Goal: Information Seeking & Learning: Learn about a topic

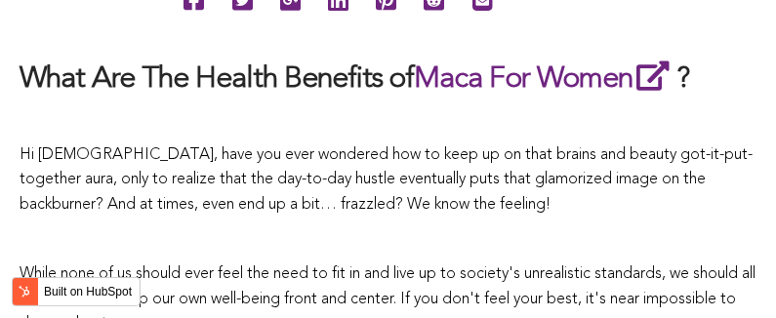
scroll to position [4781, 0]
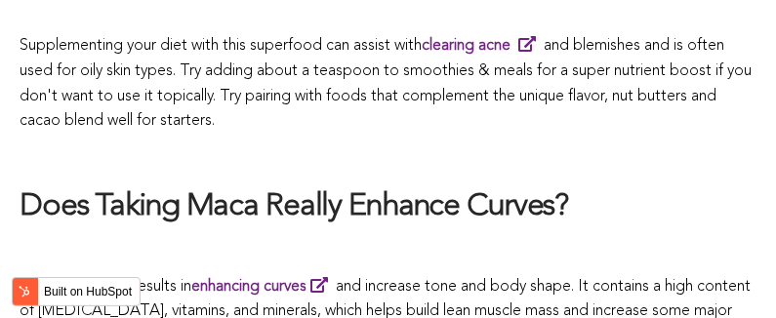
scroll to position [3587, 0]
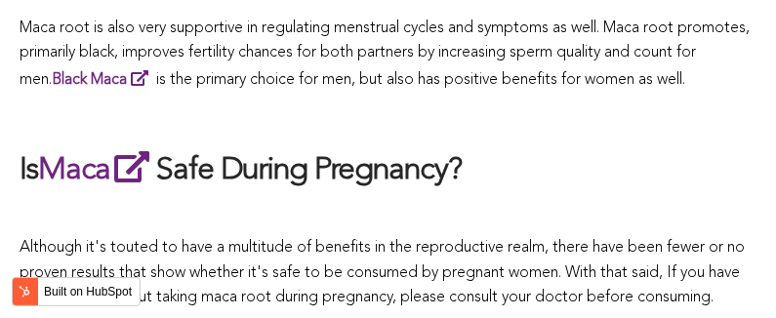
click at [544, 202] on p at bounding box center [388, 214] width 737 height 25
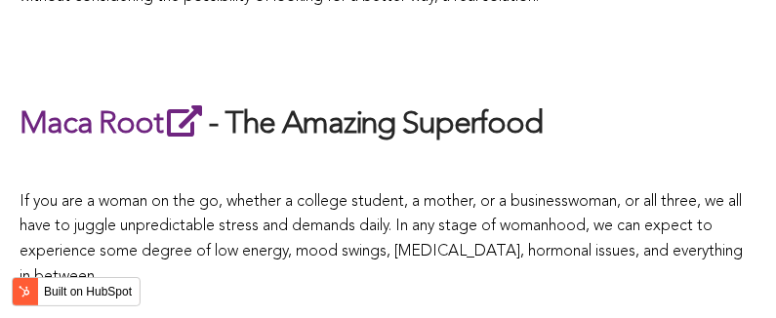
scroll to position [7241, 0]
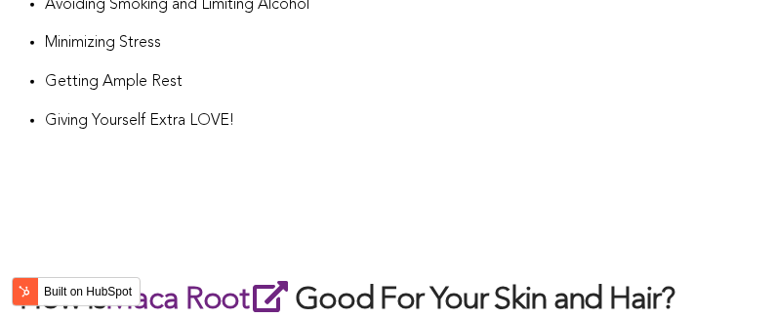
click at [411, 218] on h2 at bounding box center [388, 238] width 737 height 41
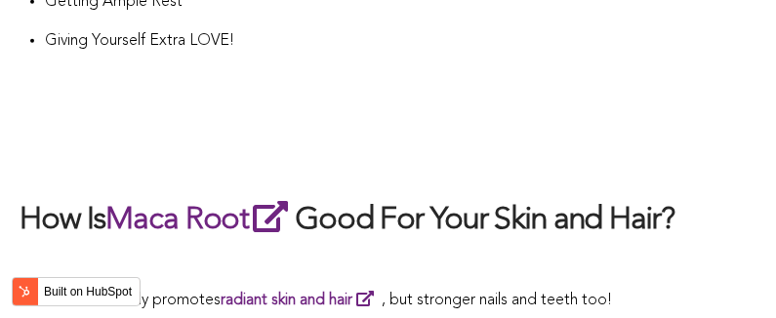
click at [385, 197] on h2 "How Is Maca Root Good For Your Skin and Hair?" at bounding box center [388, 219] width 737 height 45
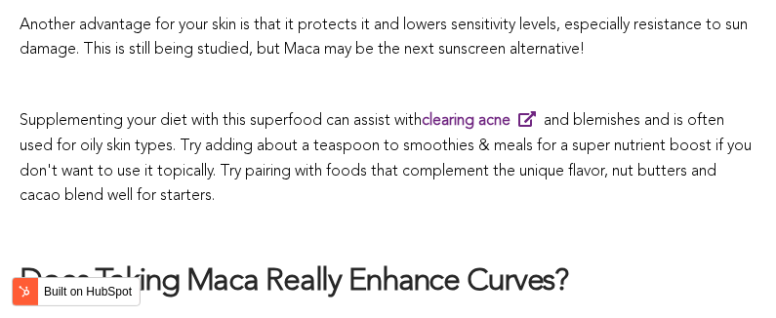
scroll to position [5704, 0]
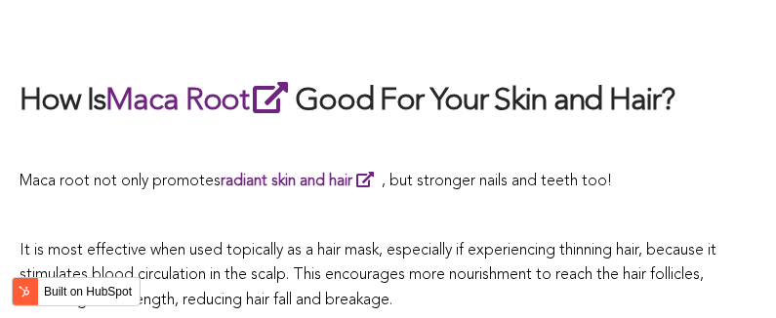
click at [434, 243] on span "It is most effective when used topically as a hair mask, especially if experien…" at bounding box center [368, 275] width 697 height 65
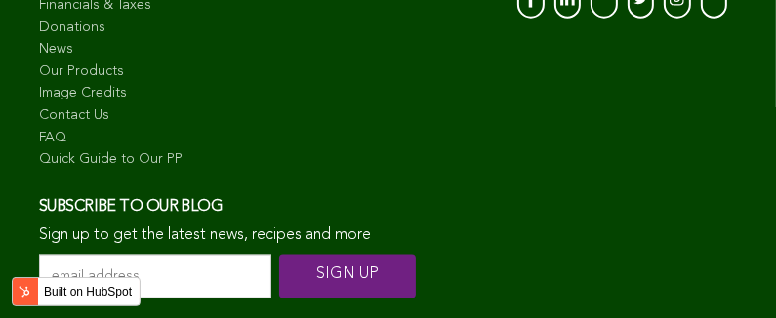
scroll to position [3777, 0]
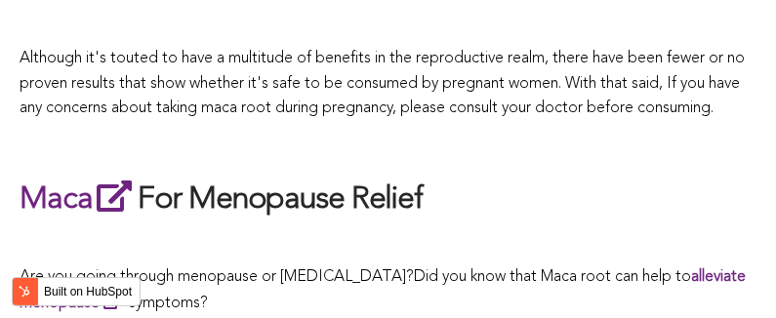
click at [381, 177] on h2 "Maca For Menopause Relief" at bounding box center [388, 199] width 737 height 45
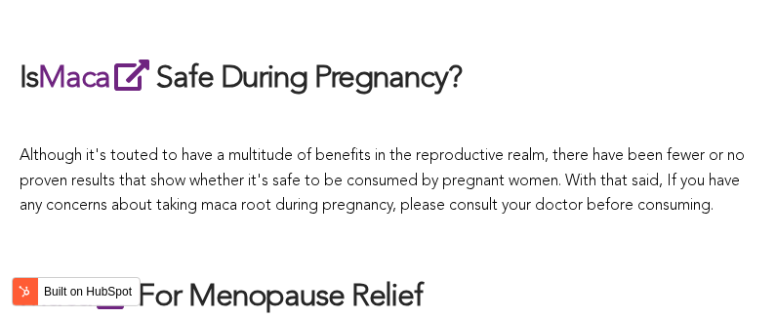
scroll to position [3484, 0]
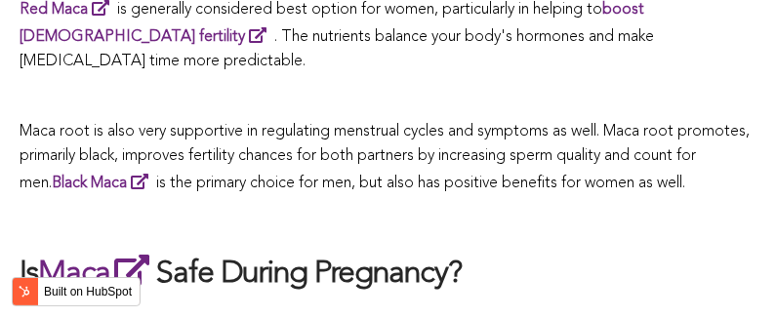
click at [451, 251] on h2 "Is Maca Safe During Pregnancy?" at bounding box center [388, 273] width 737 height 45
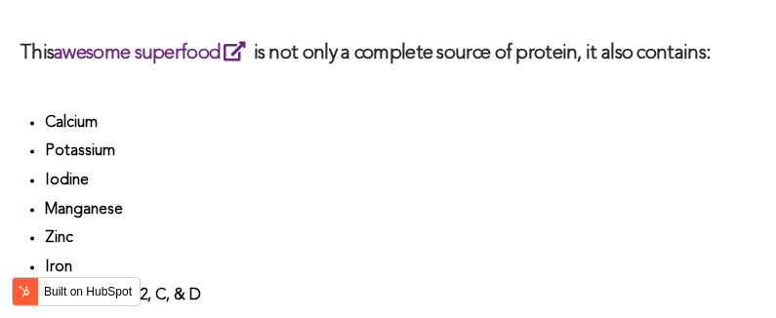
scroll to position [5913, 0]
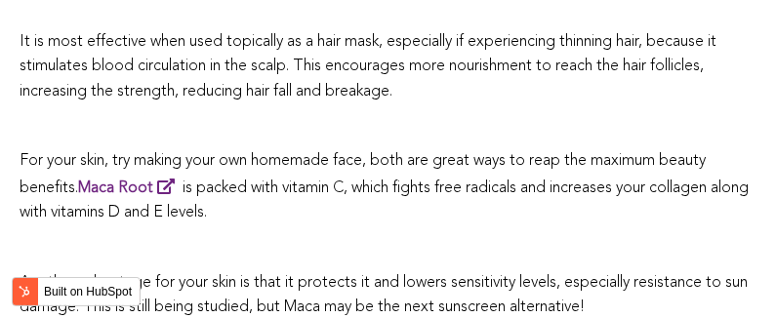
click at [454, 236] on p at bounding box center [388, 248] width 737 height 25
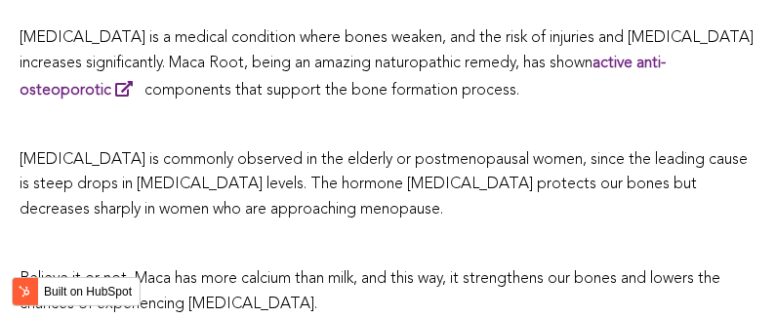
click at [438, 233] on p at bounding box center [388, 245] width 737 height 25
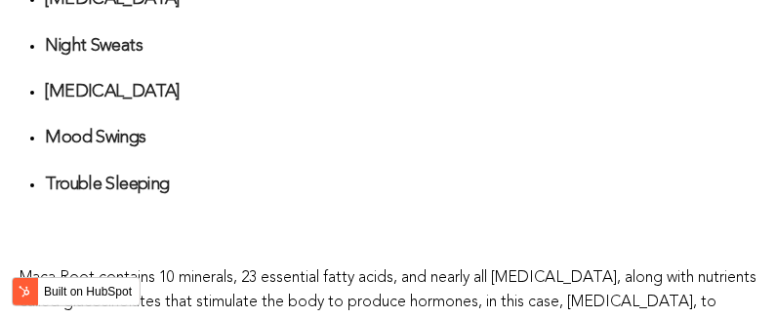
scroll to position [4658, 0]
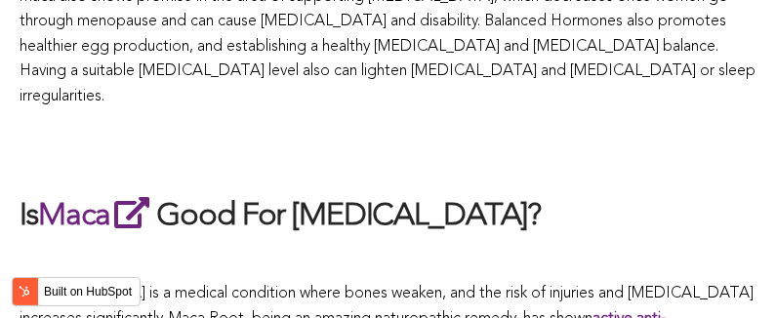
click at [440, 193] on h2 "Is Maca Good For [MEDICAL_DATA]?" at bounding box center [388, 215] width 737 height 45
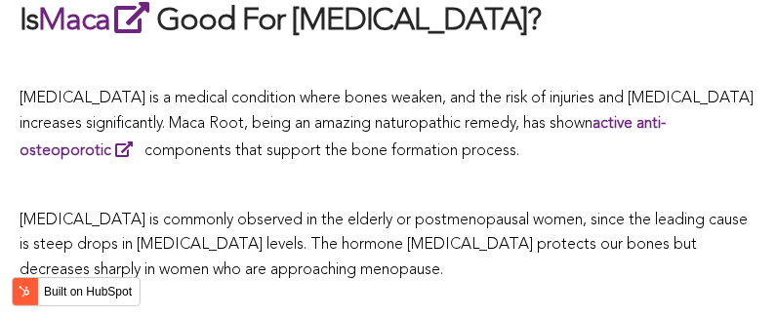
scroll to position [6696, 0]
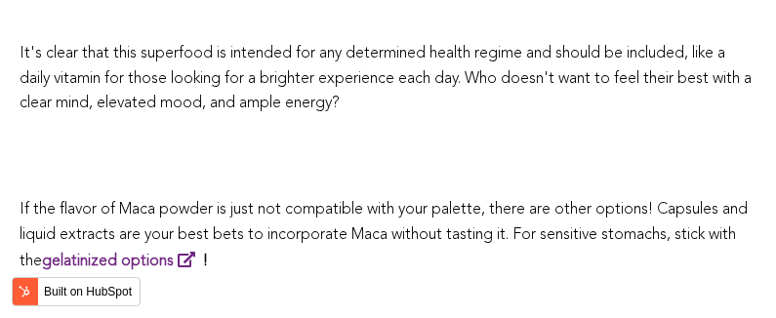
click at [389, 198] on p "If the flavor of Maca powder is just not compatible with your palette, there ar…" at bounding box center [388, 236] width 737 height 77
